Goal: Find specific page/section: Find specific page/section

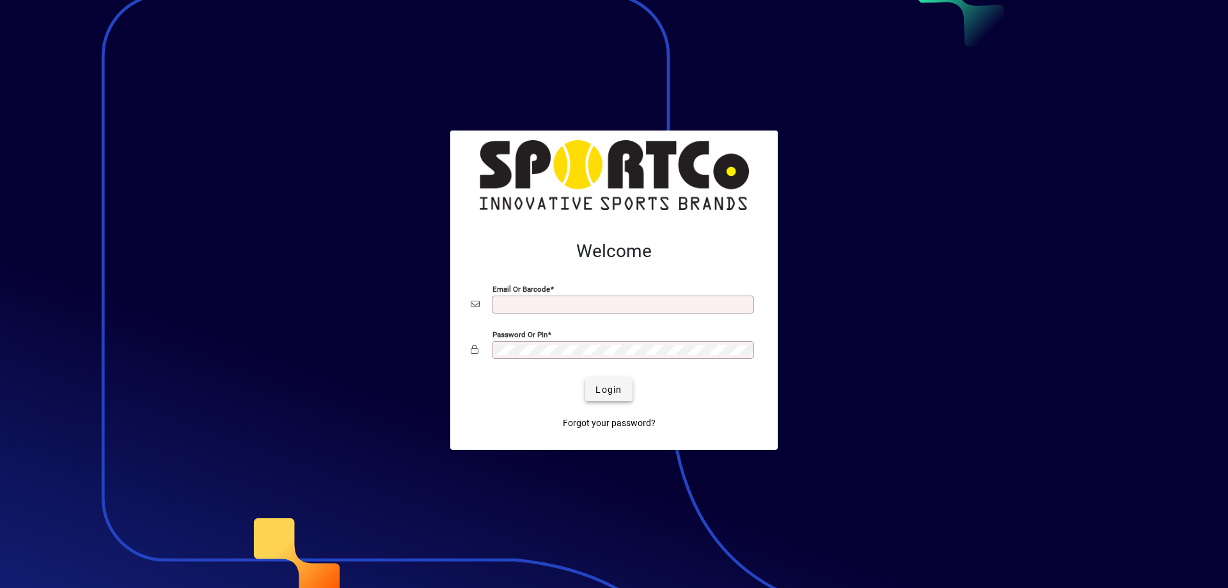
type input "**********"
click at [614, 385] on span "Login" at bounding box center [608, 389] width 26 height 13
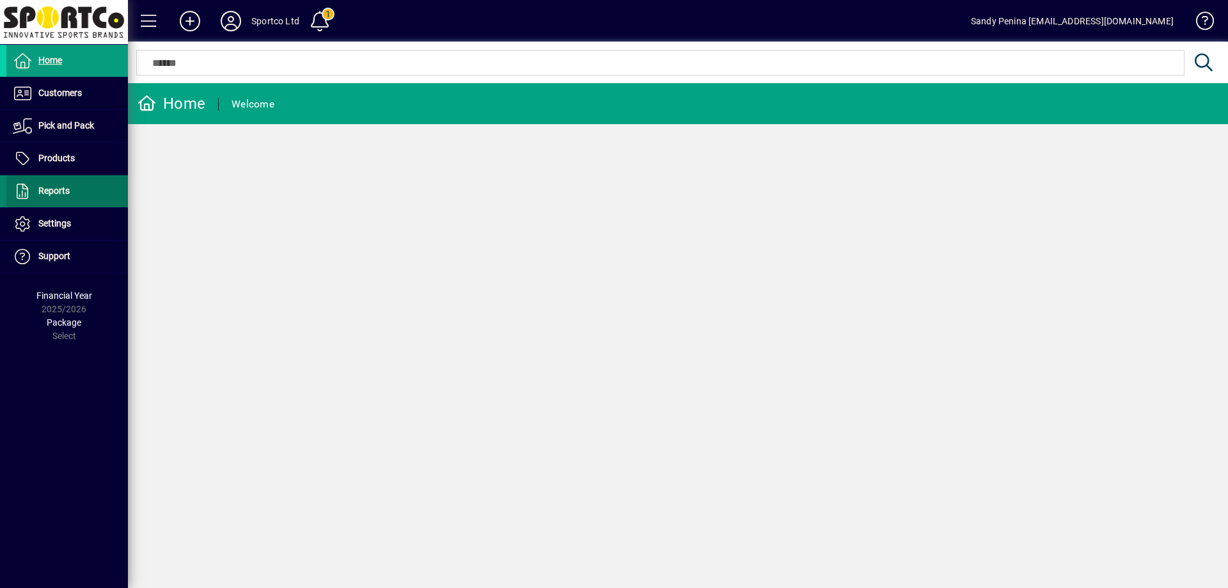
click at [47, 182] on span at bounding box center [66, 191] width 121 height 31
